Goal: Check status: Check status

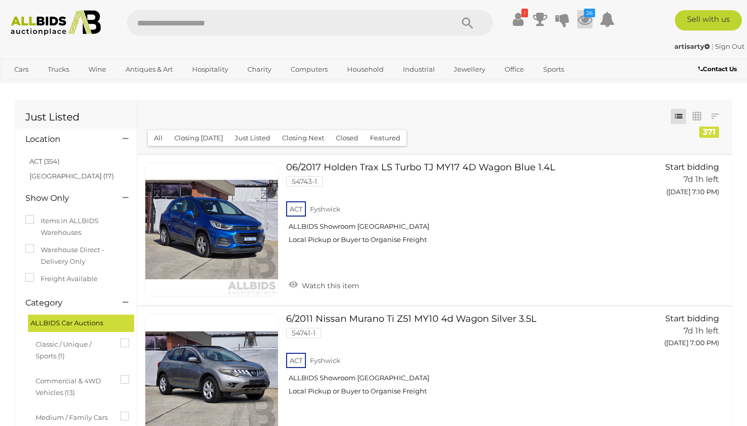
click at [588, 16] on icon "26" at bounding box center [589, 13] width 11 height 9
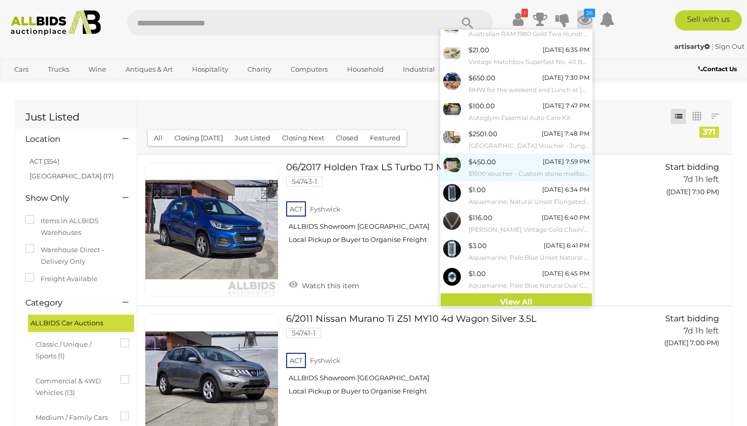
scroll to position [42, 0]
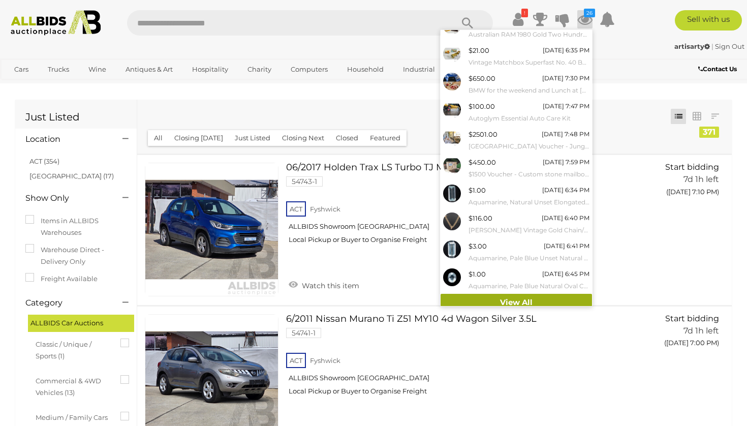
click at [524, 297] on link "View All" at bounding box center [515, 303] width 151 height 18
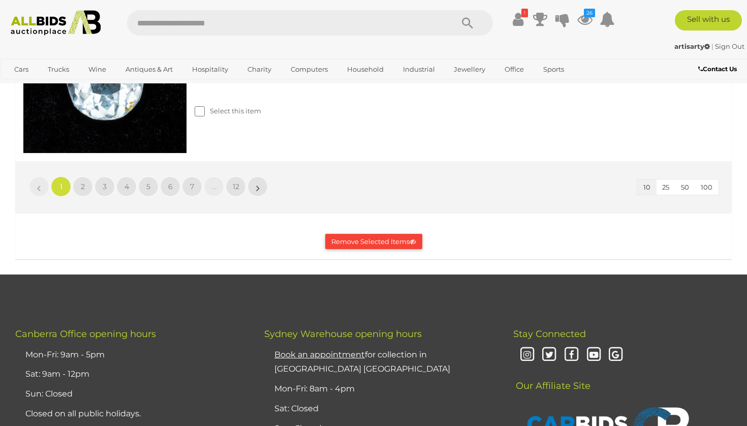
scroll to position [1940, 0]
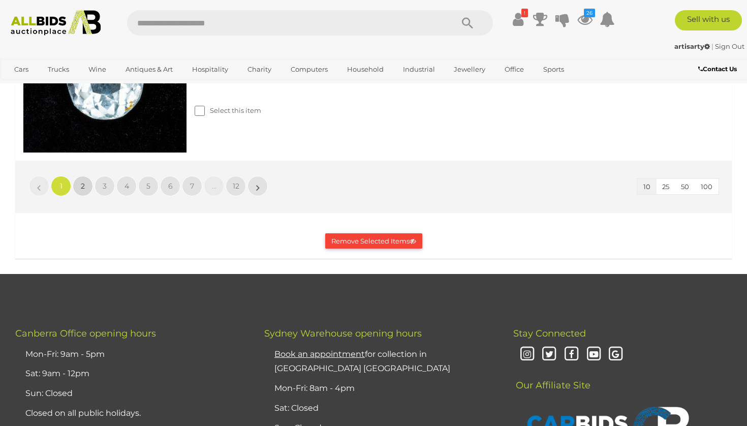
click at [82, 181] on span "2" at bounding box center [83, 185] width 4 height 9
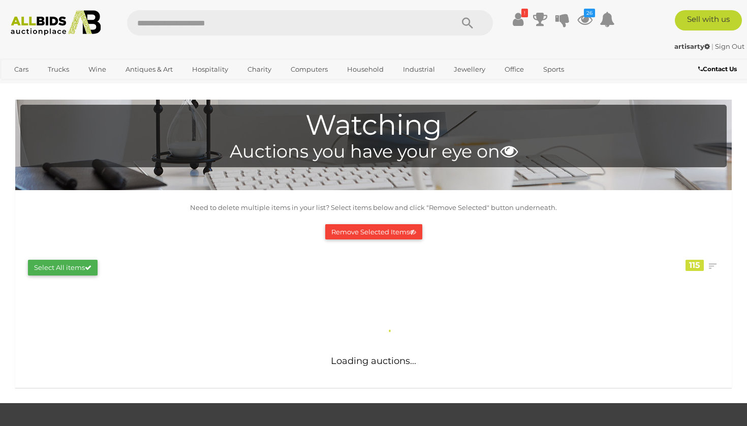
scroll to position [0, 0]
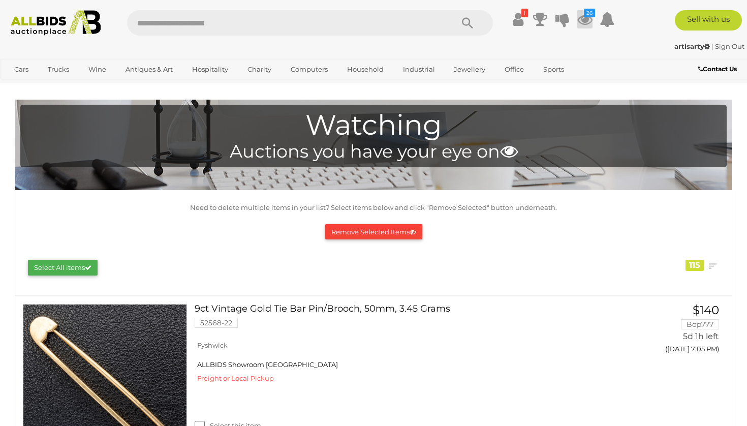
click at [585, 13] on icon "26" at bounding box center [589, 13] width 11 height 9
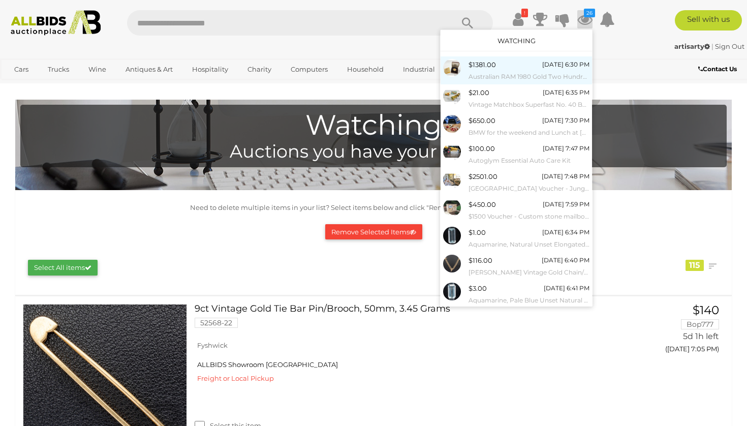
click at [481, 67] on span "$1381.00" at bounding box center [481, 64] width 27 height 8
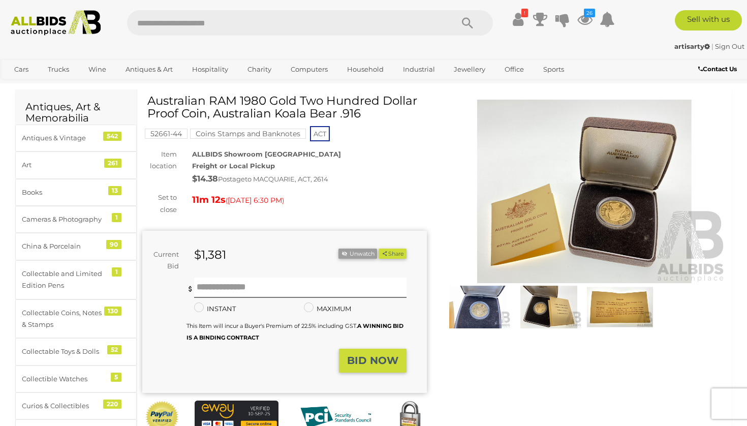
scroll to position [33, 0]
